Goal: Use online tool/utility: Utilize a website feature to perform a specific function

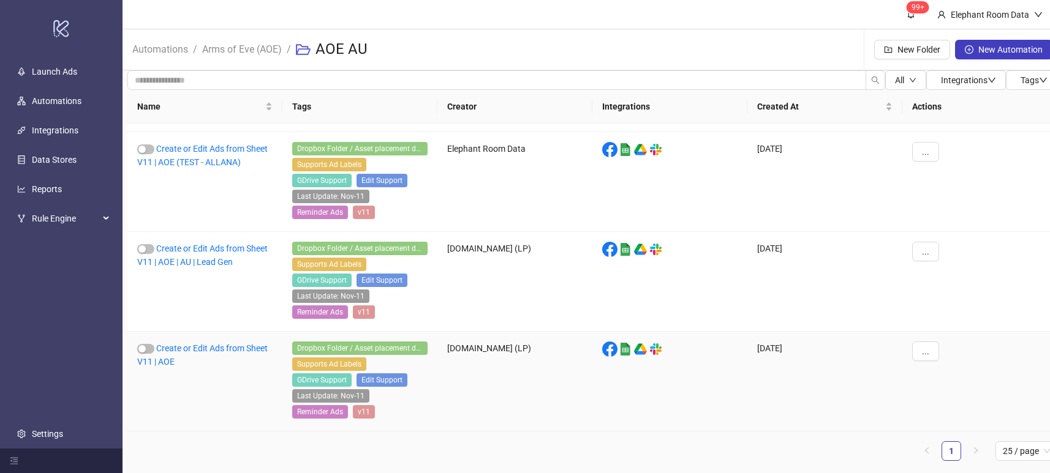
scroll to position [9, 0]
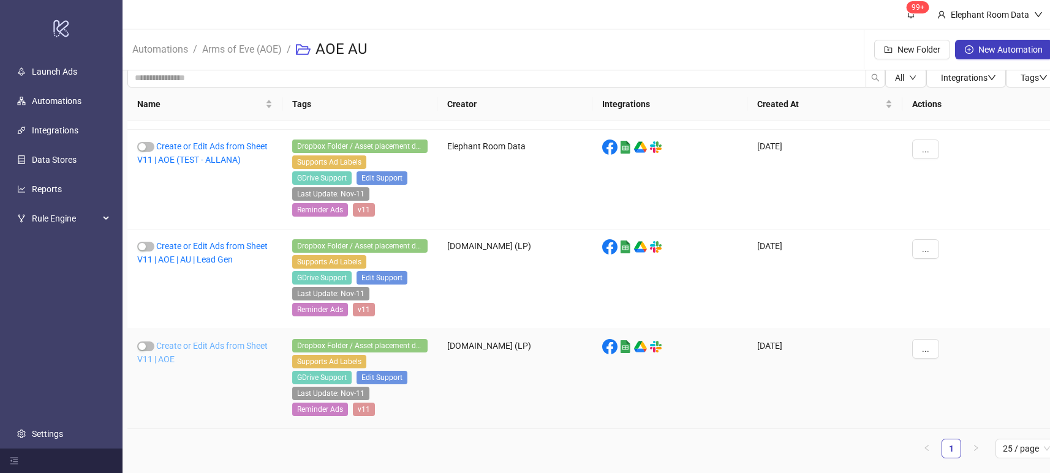
click at [230, 346] on link "Create or Edit Ads from Sheet V11 | AOE" at bounding box center [202, 352] width 130 height 23
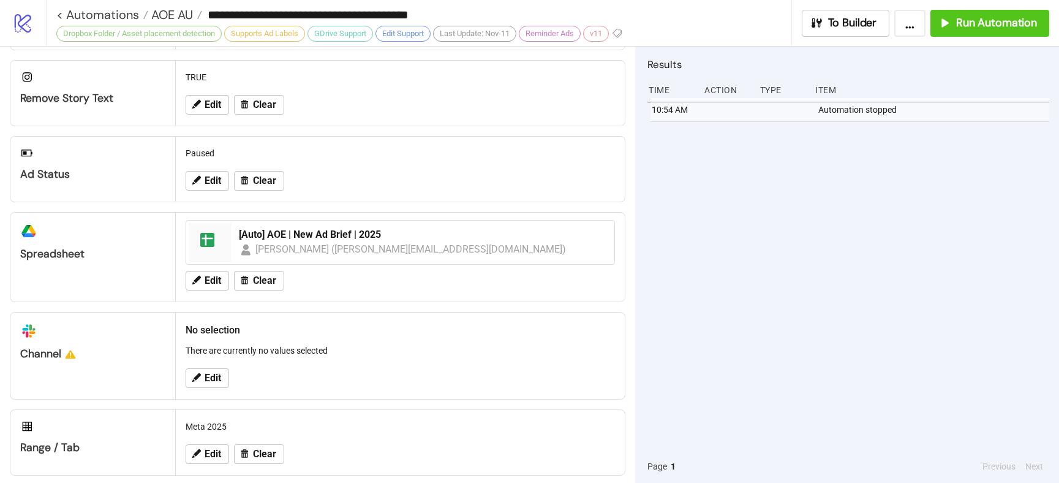
scroll to position [454, 0]
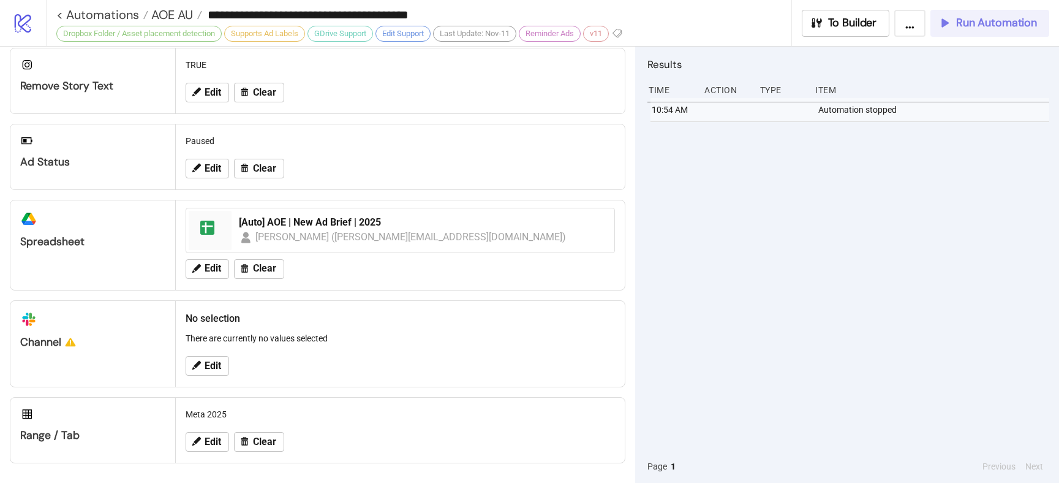
click at [954, 17] on div "Run Automation" at bounding box center [987, 23] width 99 height 14
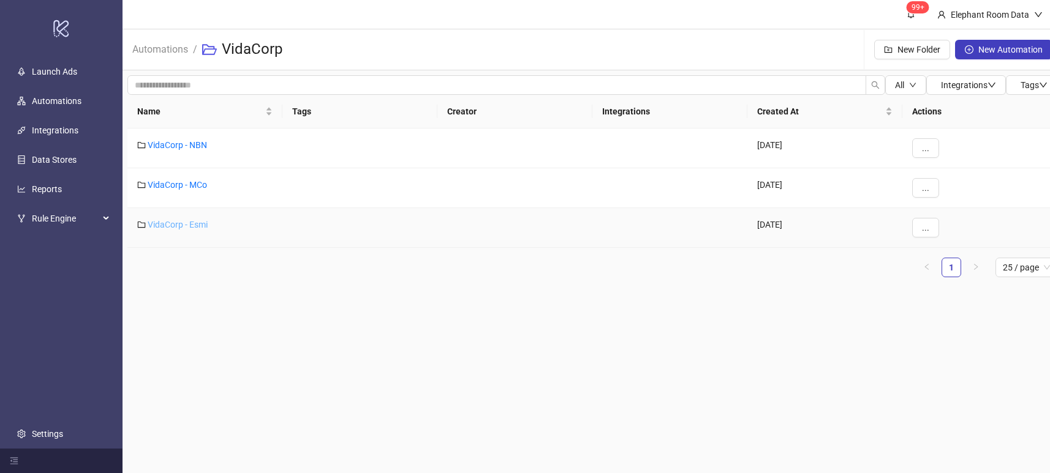
click at [181, 224] on link "VidaCorp - Esmi" at bounding box center [178, 225] width 60 height 10
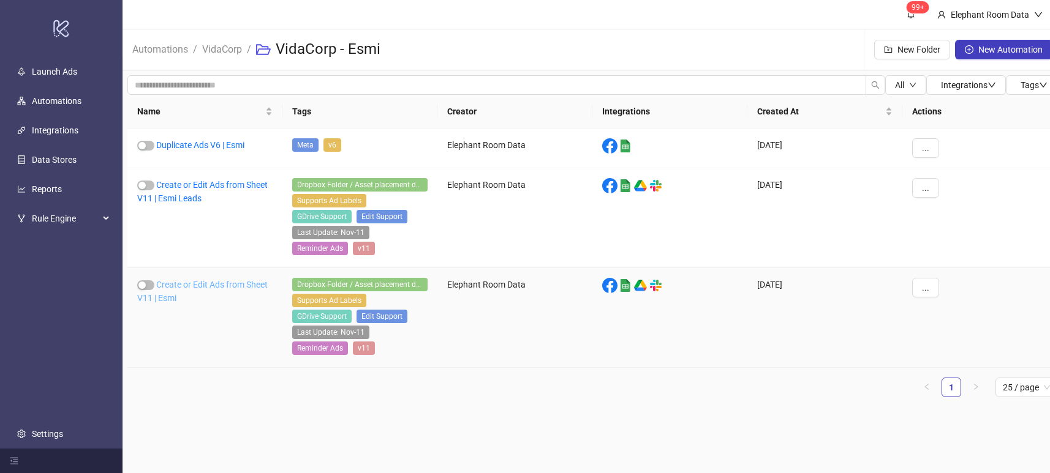
click at [193, 287] on link "Create or Edit Ads from Sheet V11 | Esmi" at bounding box center [202, 291] width 130 height 23
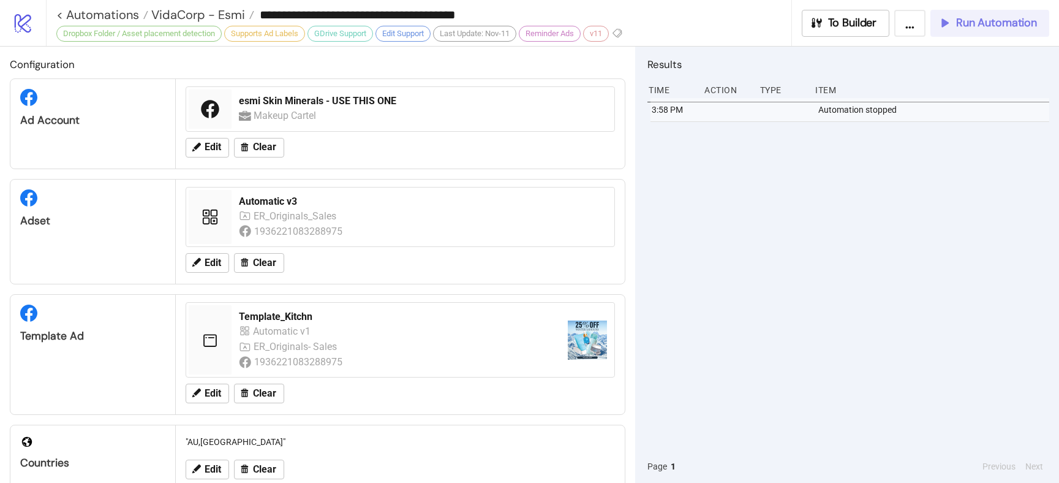
click at [1015, 25] on span "Run Automation" at bounding box center [996, 23] width 81 height 14
click at [940, 29] on div "Run Automation" at bounding box center [987, 23] width 99 height 14
